Goal: Task Accomplishment & Management: Manage account settings

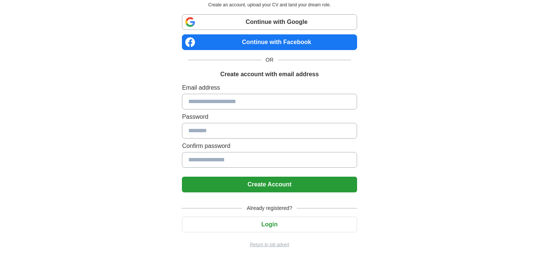
click at [279, 226] on button "Login" at bounding box center [269, 225] width 175 height 16
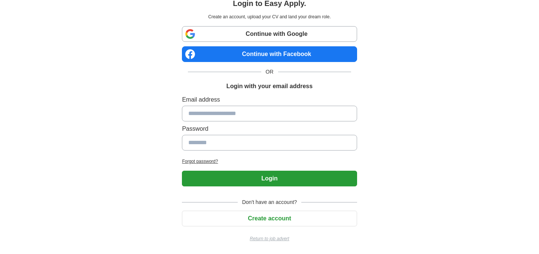
click at [260, 111] on input at bounding box center [269, 114] width 175 height 16
type input "**********"
click at [259, 140] on input at bounding box center [269, 143] width 175 height 16
click at [257, 137] on input at bounding box center [269, 143] width 175 height 16
click at [221, 140] on input at bounding box center [269, 143] width 175 height 16
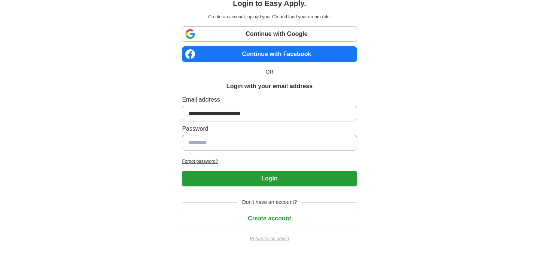
click at [261, 30] on link "Continue with Google" at bounding box center [269, 34] width 175 height 16
